Goal: Download file/media

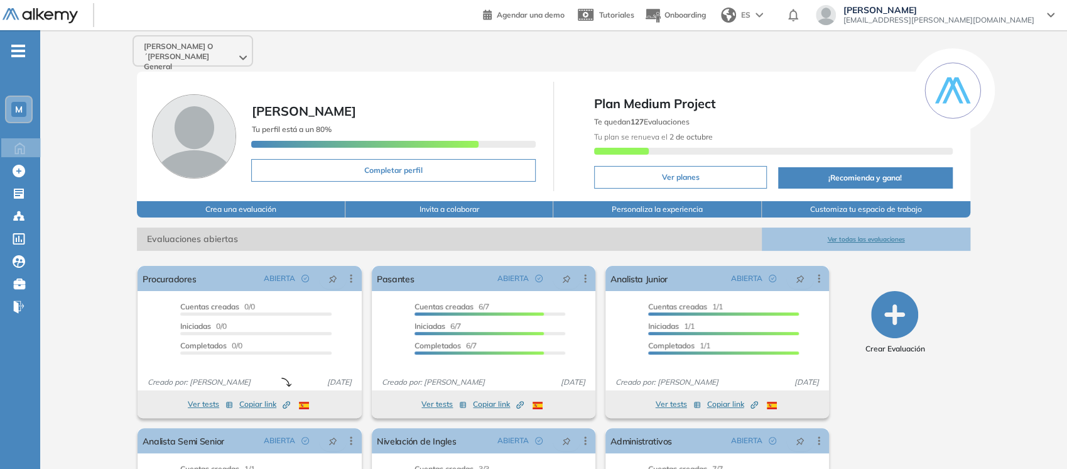
scroll to position [126, 0]
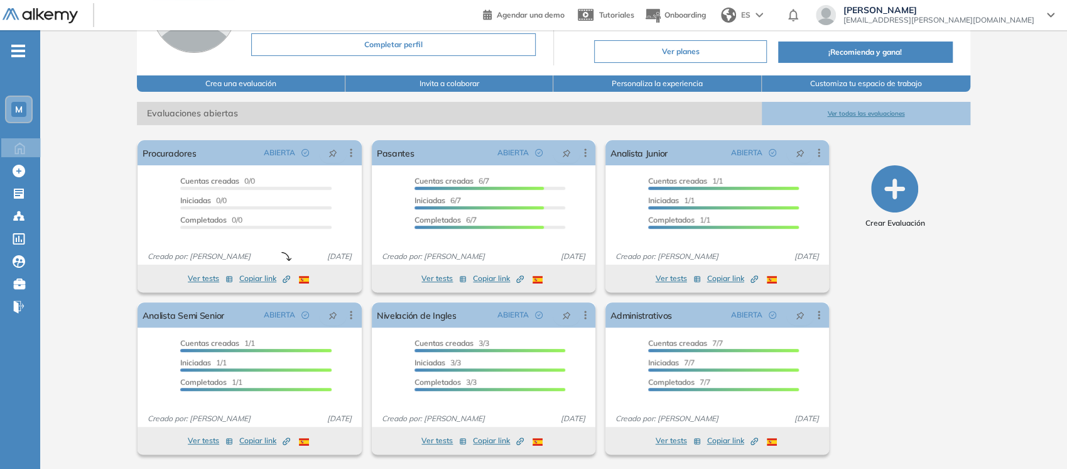
click at [21, 53] on span "-" at bounding box center [18, 50] width 14 height 10
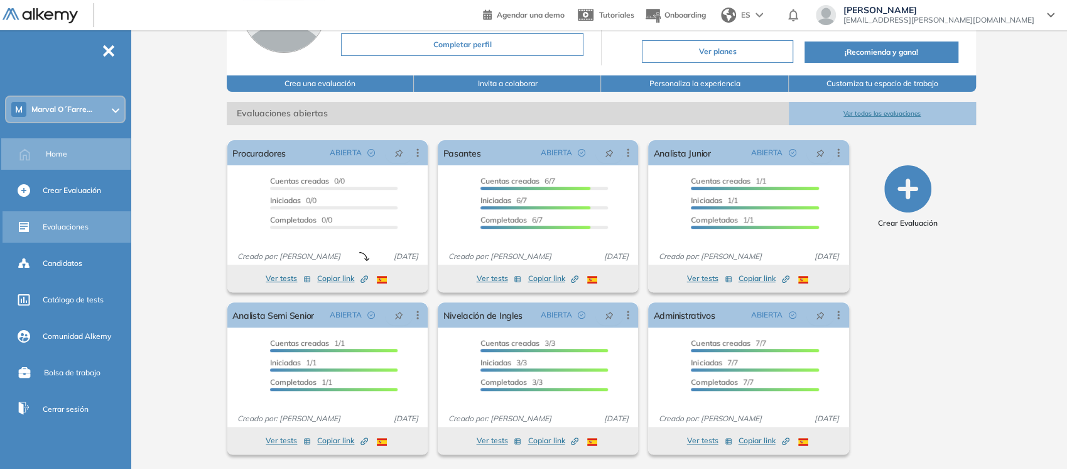
click at [65, 229] on span "Evaluaciones" at bounding box center [66, 226] width 46 height 11
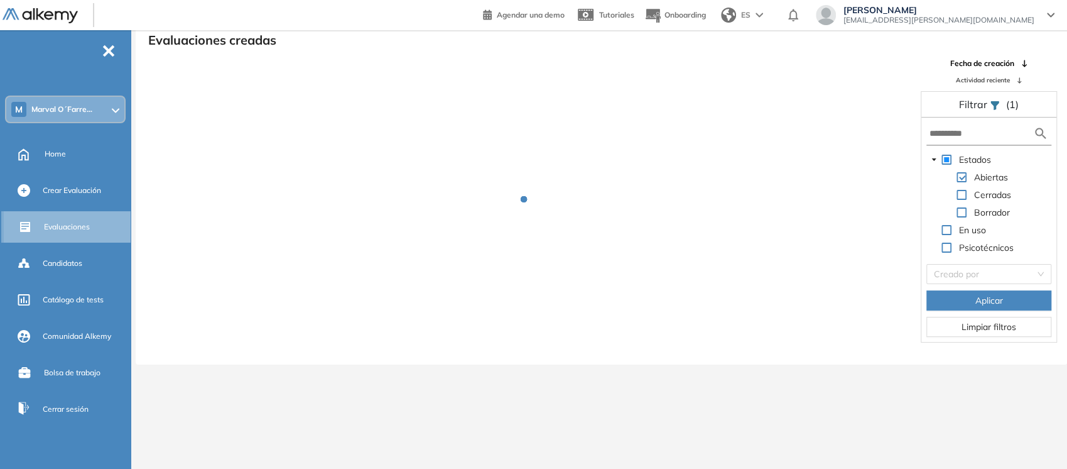
scroll to position [30, 0]
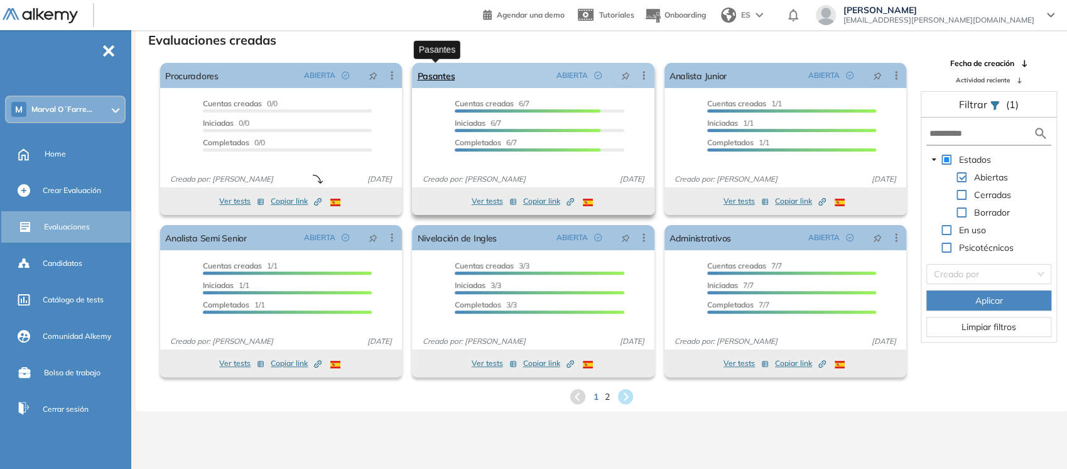
click at [436, 69] on link "Pasantes" at bounding box center [436, 75] width 38 height 25
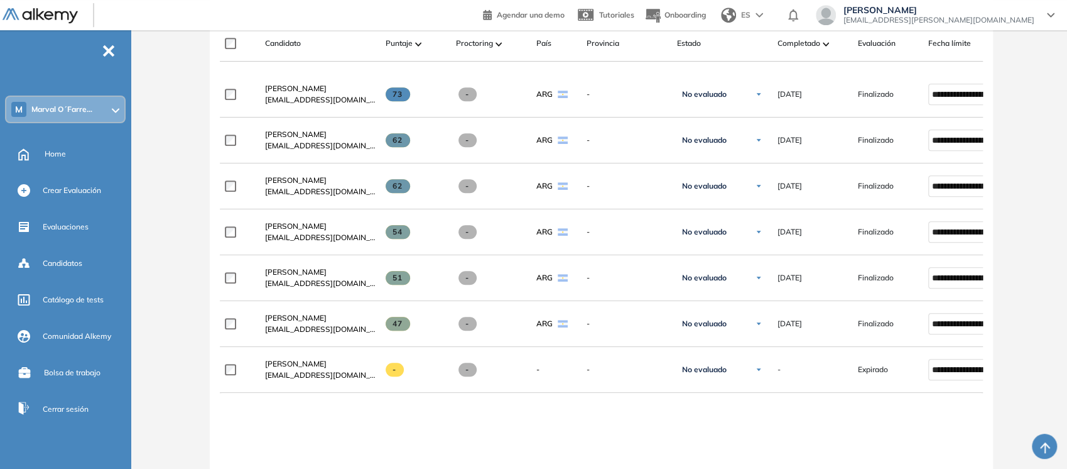
scroll to position [402, 0]
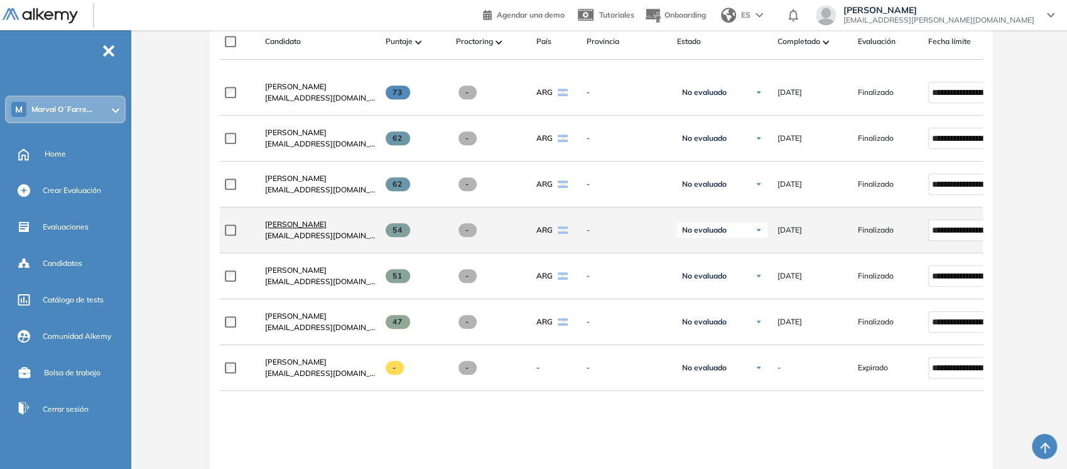
click at [296, 228] on span "[PERSON_NAME]" at bounding box center [296, 223] width 62 height 9
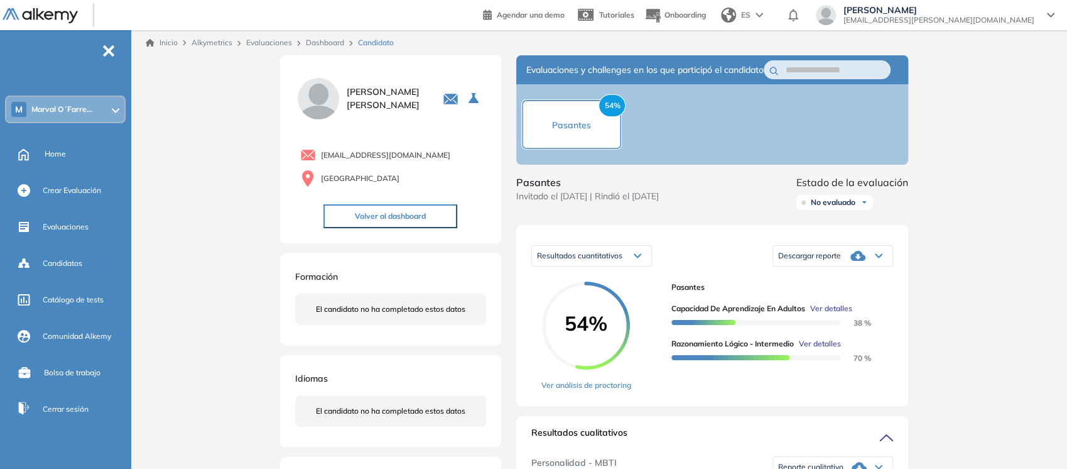
click at [878, 258] on icon at bounding box center [879, 255] width 6 height 3
click at [851, 283] on li "Descargar informe completo" at bounding box center [825, 277] width 93 height 13
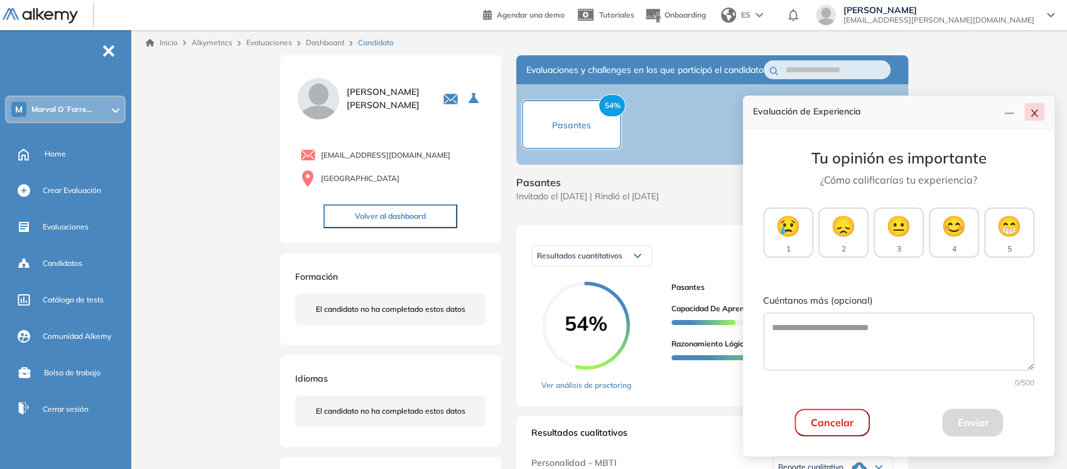
click at [1034, 109] on icon "close" at bounding box center [1035, 113] width 10 height 10
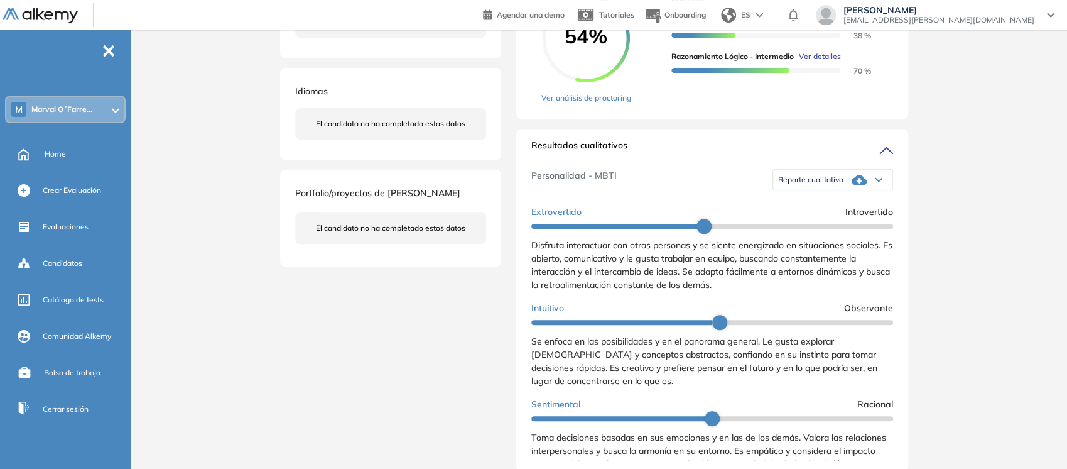
scroll to position [376, 0]
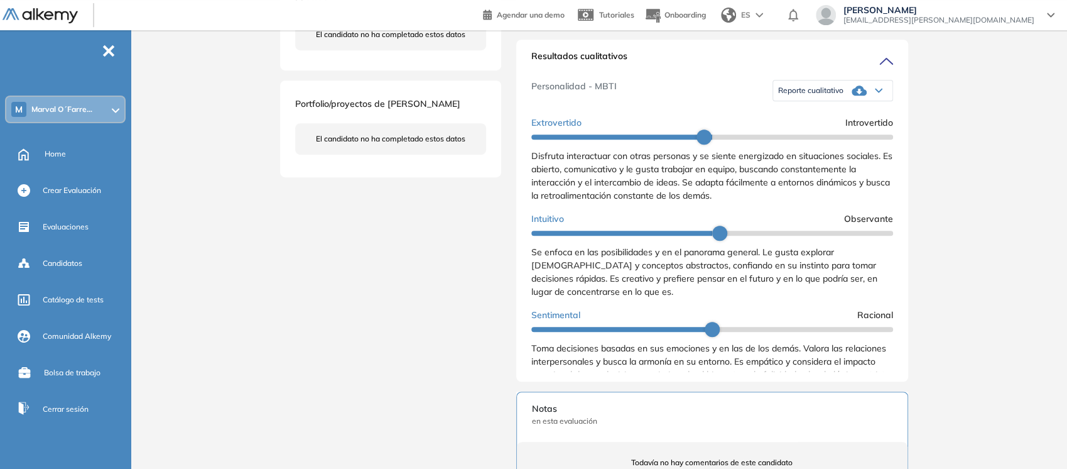
click at [876, 93] on icon at bounding box center [879, 90] width 8 height 5
click at [848, 118] on li "Reporte con Afinidad AI" at bounding box center [817, 112] width 77 height 13
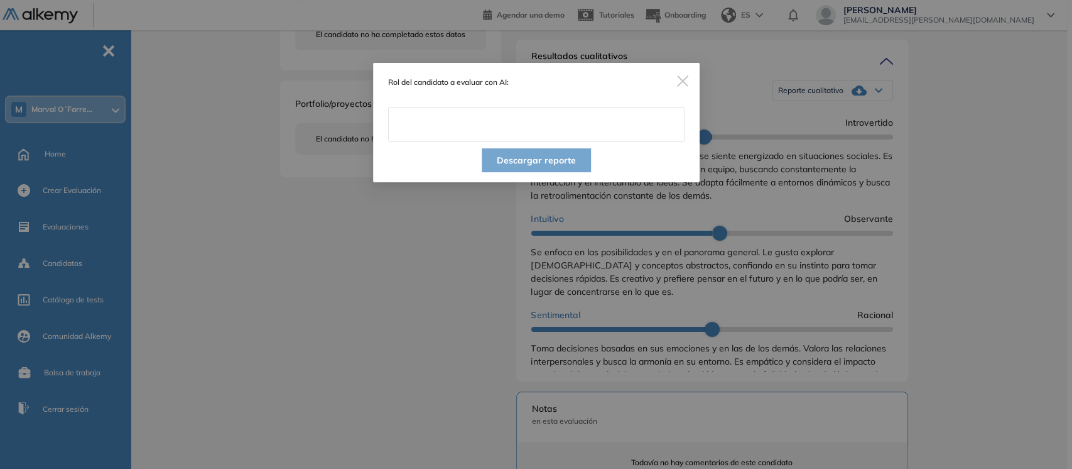
click at [499, 137] on input "text" at bounding box center [536, 124] width 297 height 35
type input "**********"
click at [573, 156] on button "Descargar reporte" at bounding box center [536, 160] width 109 height 24
